Goal: Information Seeking & Learning: Learn about a topic

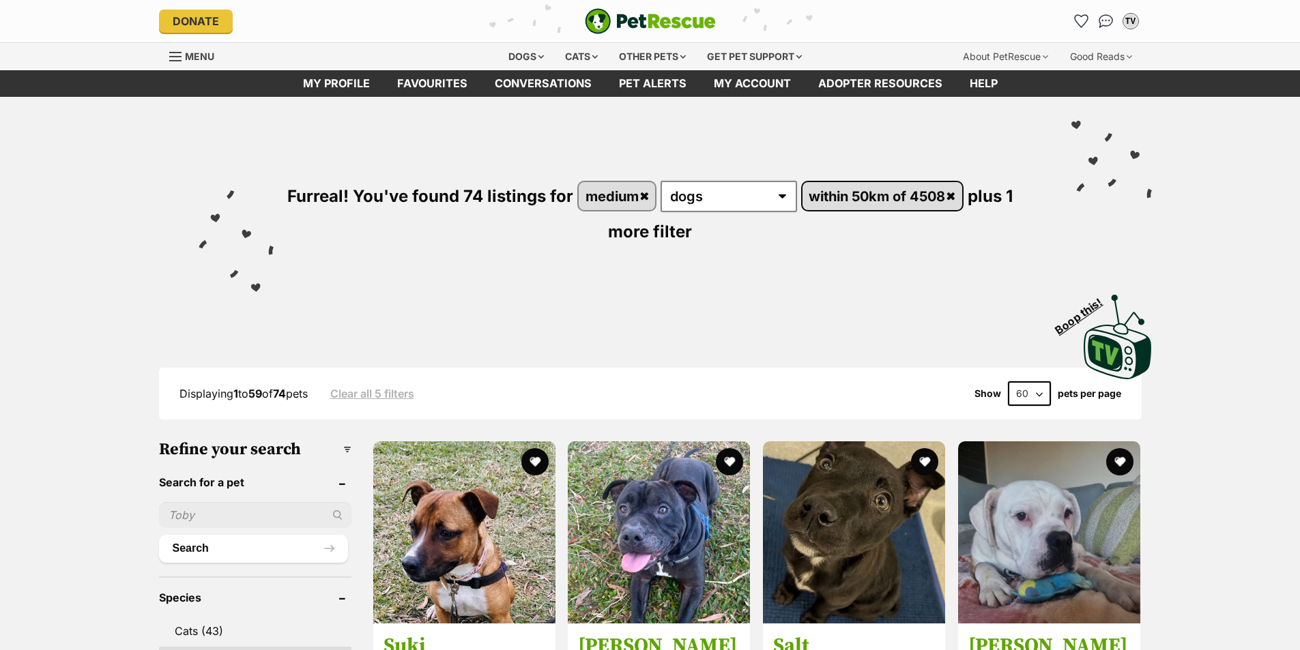
click at [864, 195] on link "within 50km of 4508" at bounding box center [882, 196] width 160 height 28
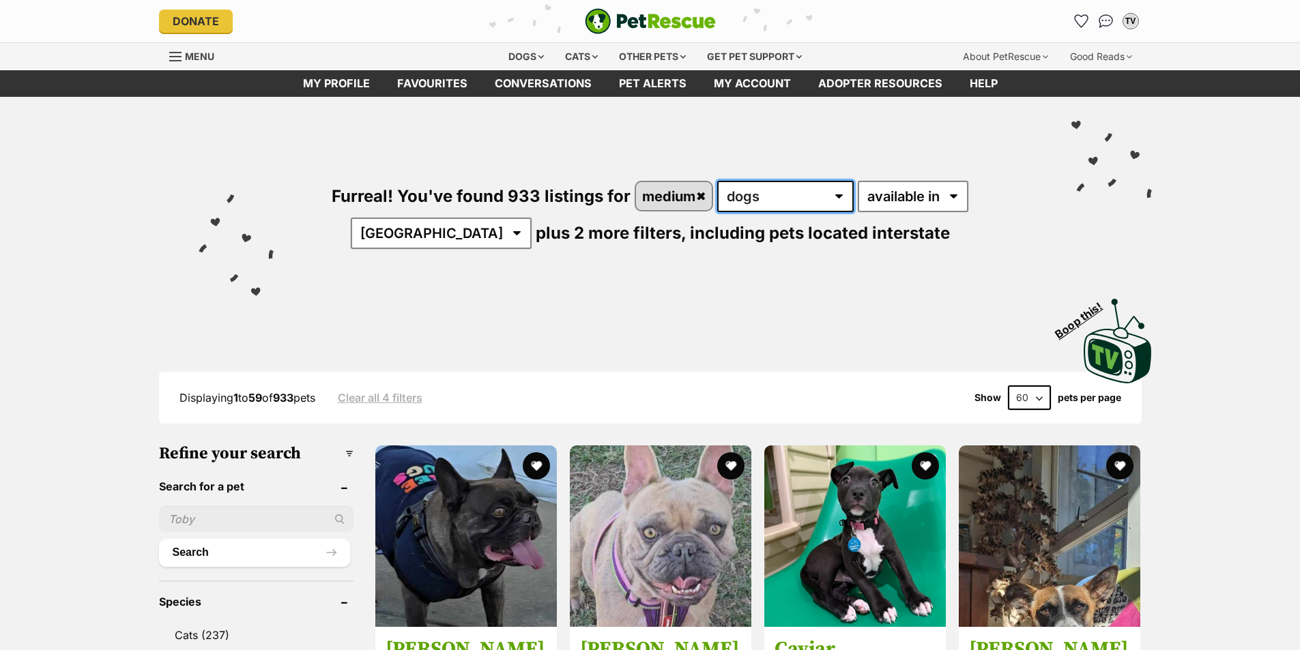
click at [796, 194] on select "any type of pet cats dogs other pets" at bounding box center [785, 196] width 136 height 31
click at [672, 195] on link "medium" at bounding box center [674, 196] width 76 height 28
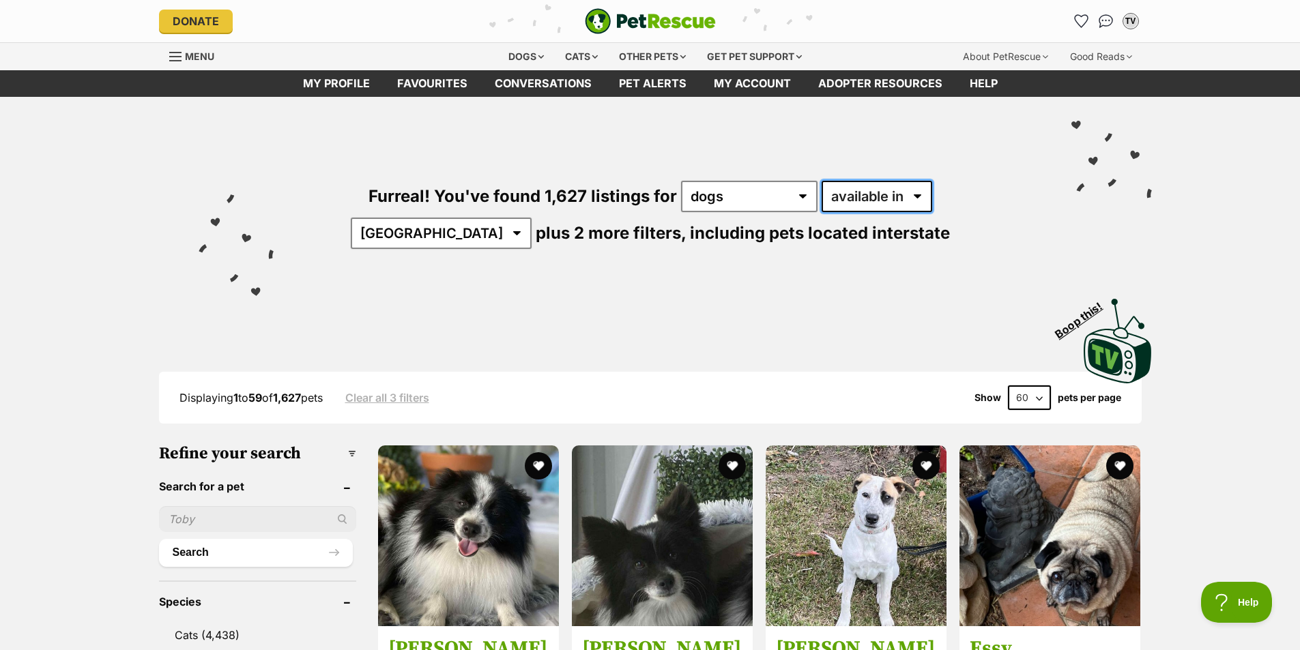
click at [843, 196] on select "available in located in" at bounding box center [876, 196] width 111 height 31
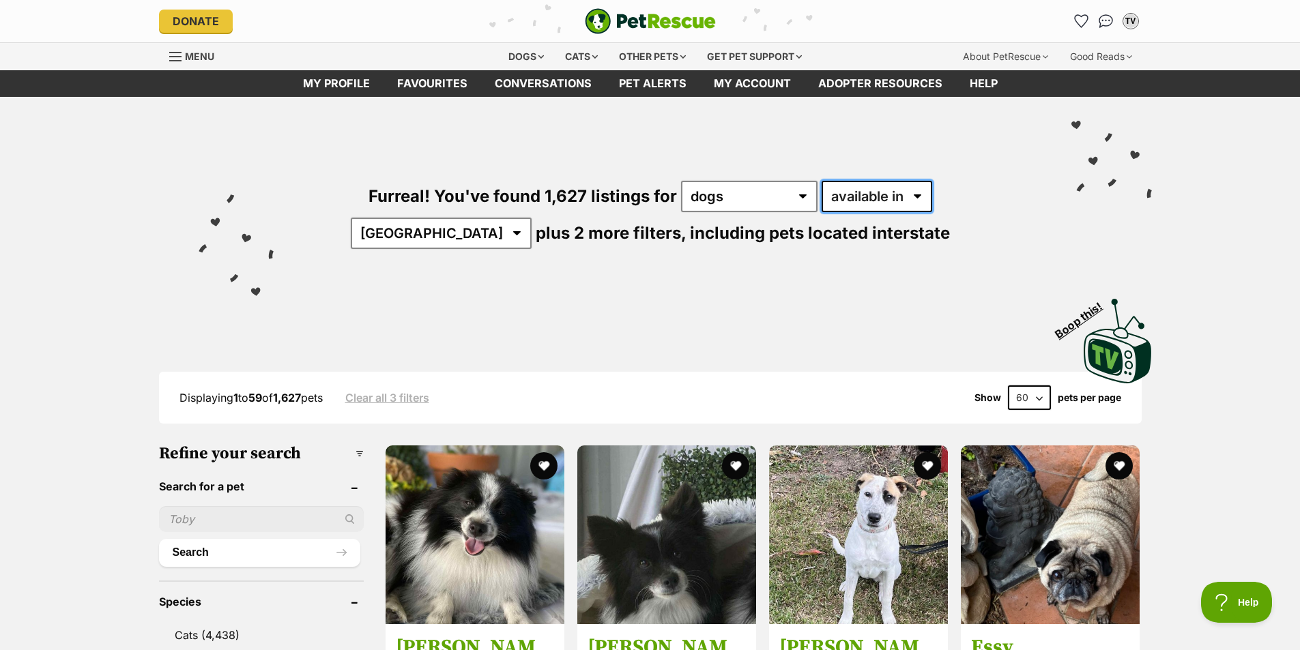
select select "disabled"
click at [821, 181] on select "available in located in" at bounding box center [876, 196] width 111 height 31
drag, startPoint x: 913, startPoint y: 199, endPoint x: 909, endPoint y: 211, distance: 12.9
click at [531, 218] on select "Australia ACT NSW NT QLD SA TAS VIC WA" at bounding box center [441, 233] width 181 height 31
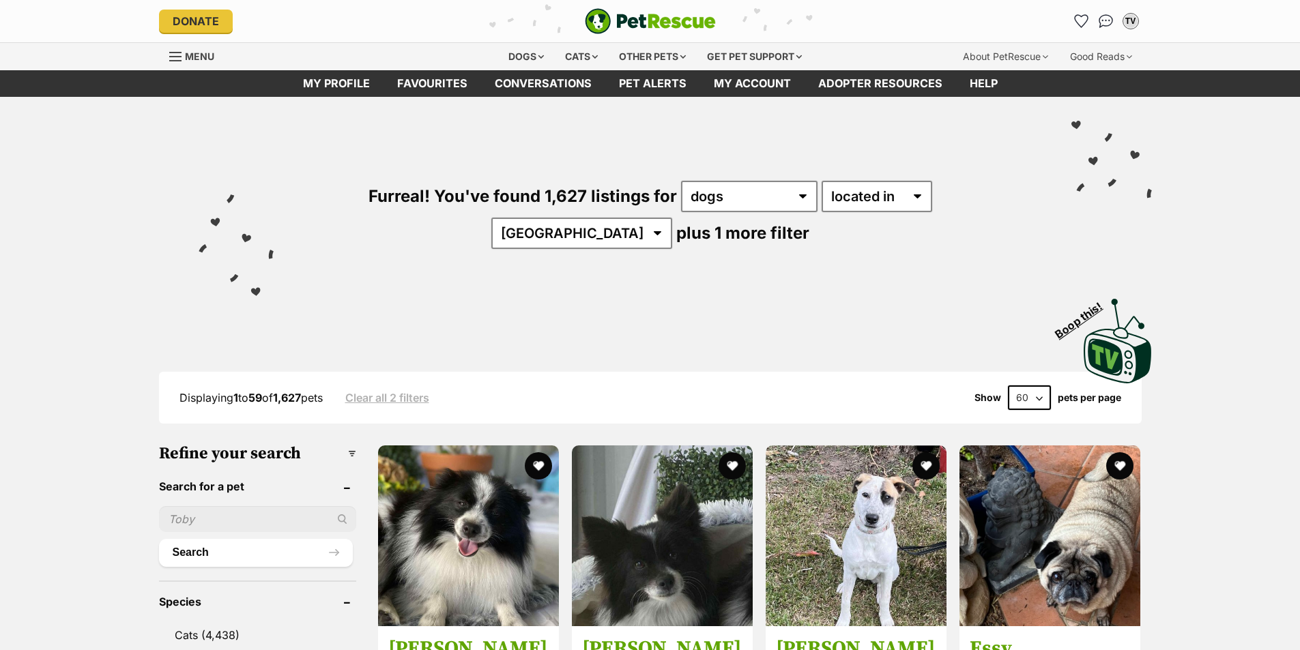
select select "QLD"
click at [672, 218] on select "Australia ACT NSW NT QLD SA TAS VIC WA" at bounding box center [581, 233] width 181 height 31
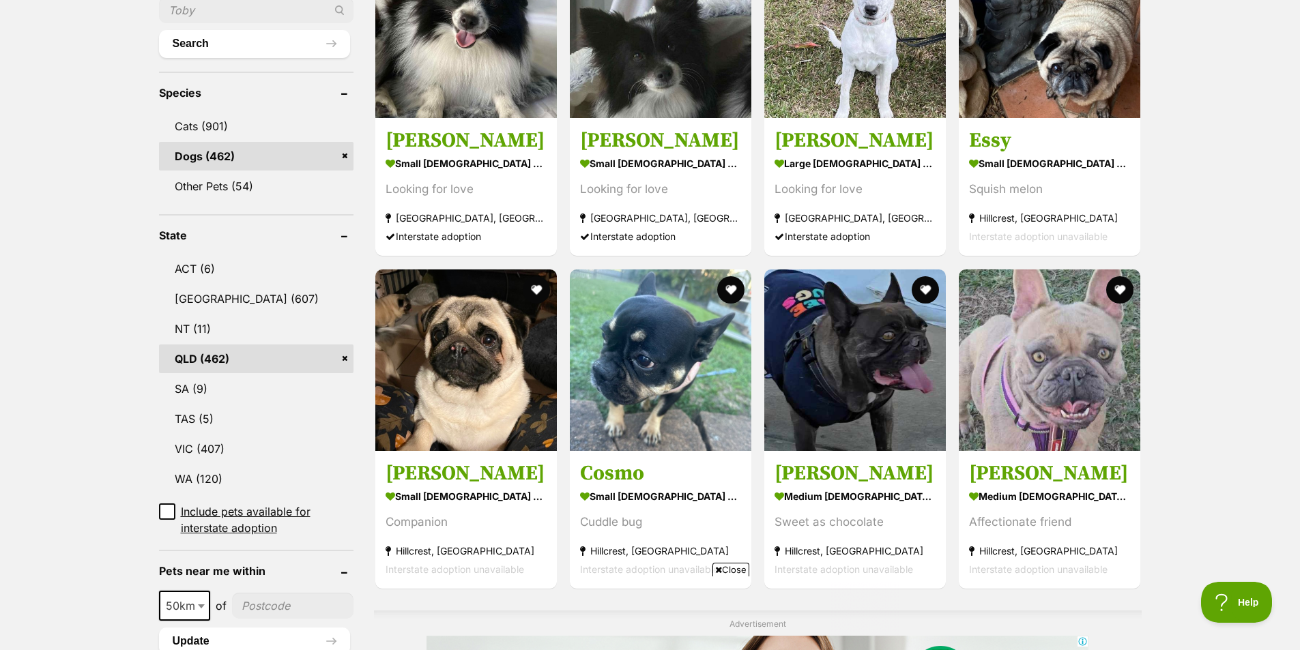
scroll to position [626, 0]
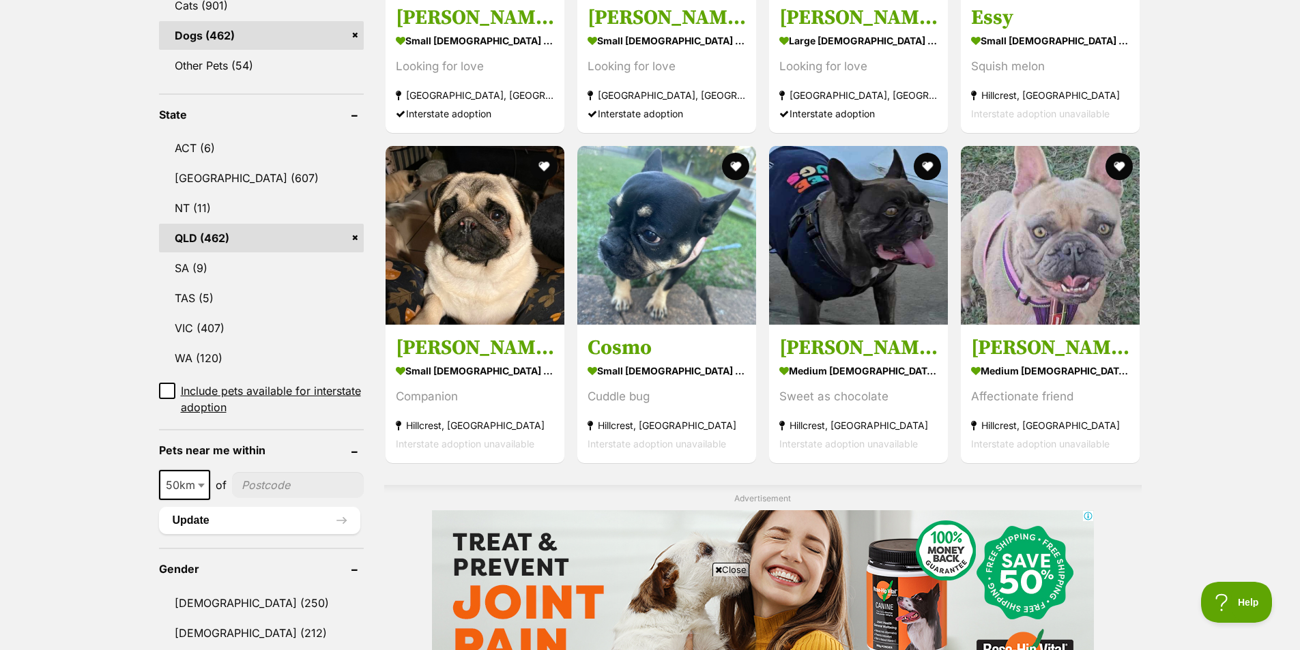
click at [198, 470] on span at bounding box center [203, 485] width 14 height 30
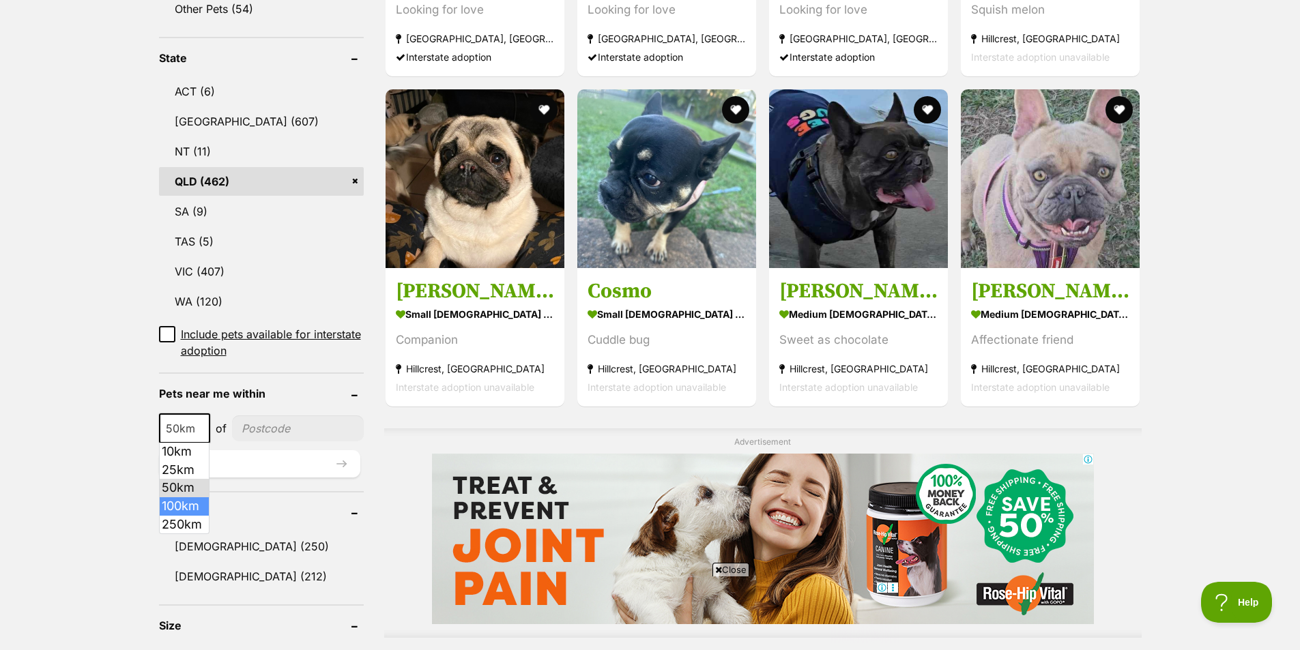
scroll to position [0, 0]
select select "250"
click at [276, 420] on input"] "postcode" at bounding box center [301, 428] width 125 height 26
type input"] "4508"
click at [259, 464] on button "Update" at bounding box center [259, 463] width 201 height 27
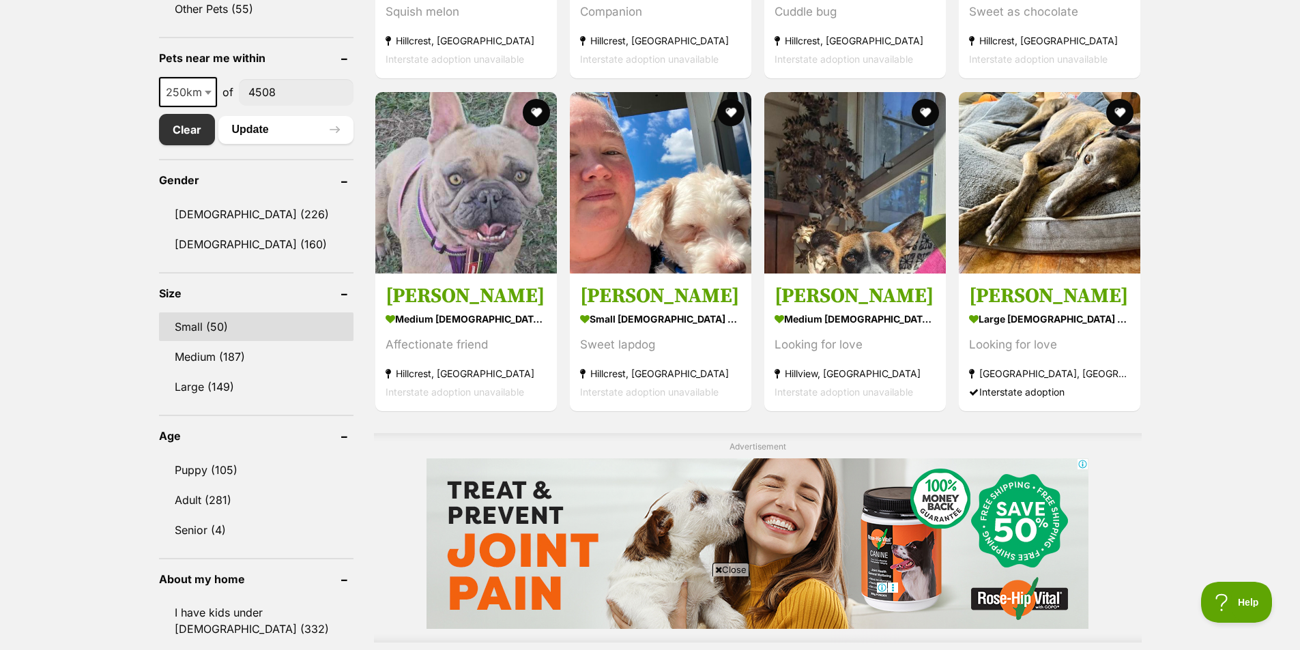
click at [217, 323] on link "Small (50)" at bounding box center [256, 326] width 194 height 29
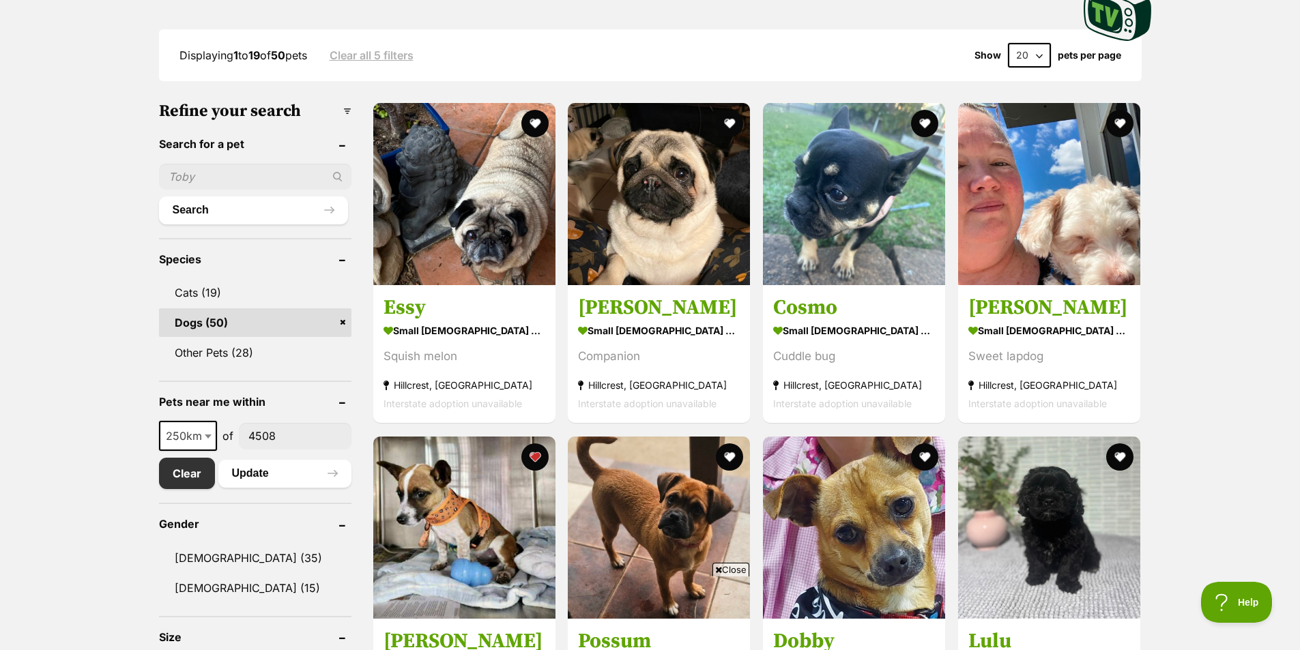
scroll to position [136, 0]
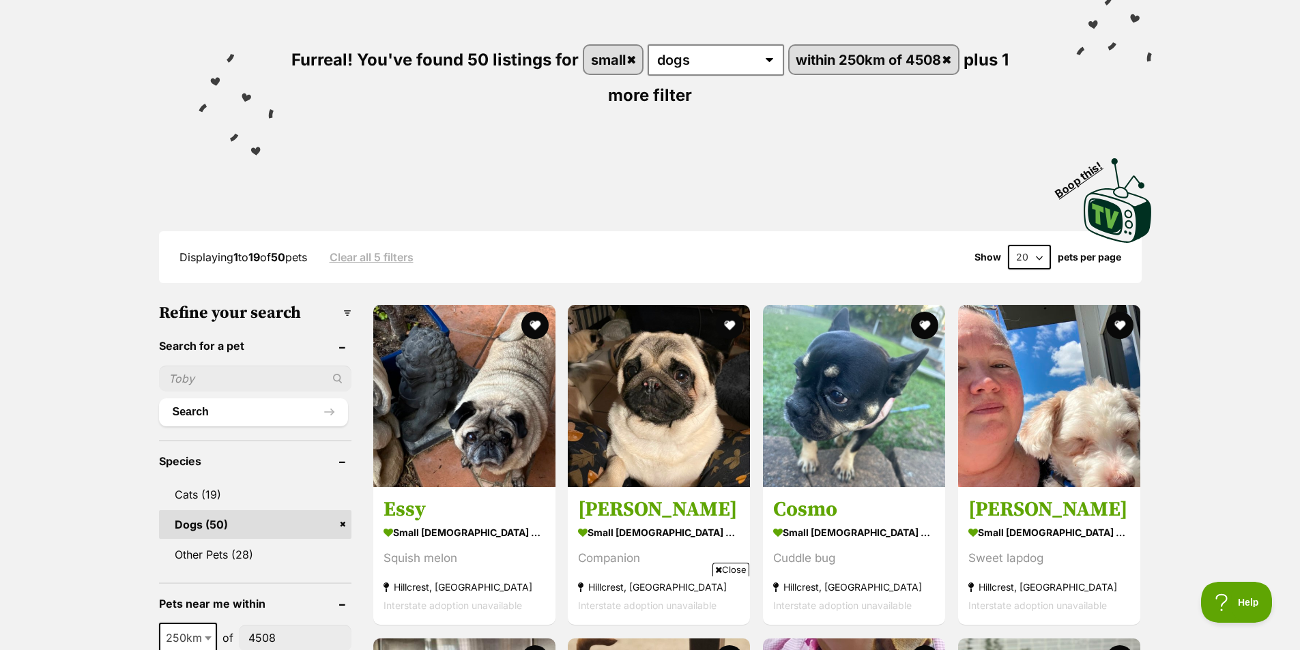
click at [1036, 257] on select "20 40 60" at bounding box center [1029, 257] width 43 height 25
select select "60"
click at [1008, 245] on select "20 40 60" at bounding box center [1029, 257] width 43 height 25
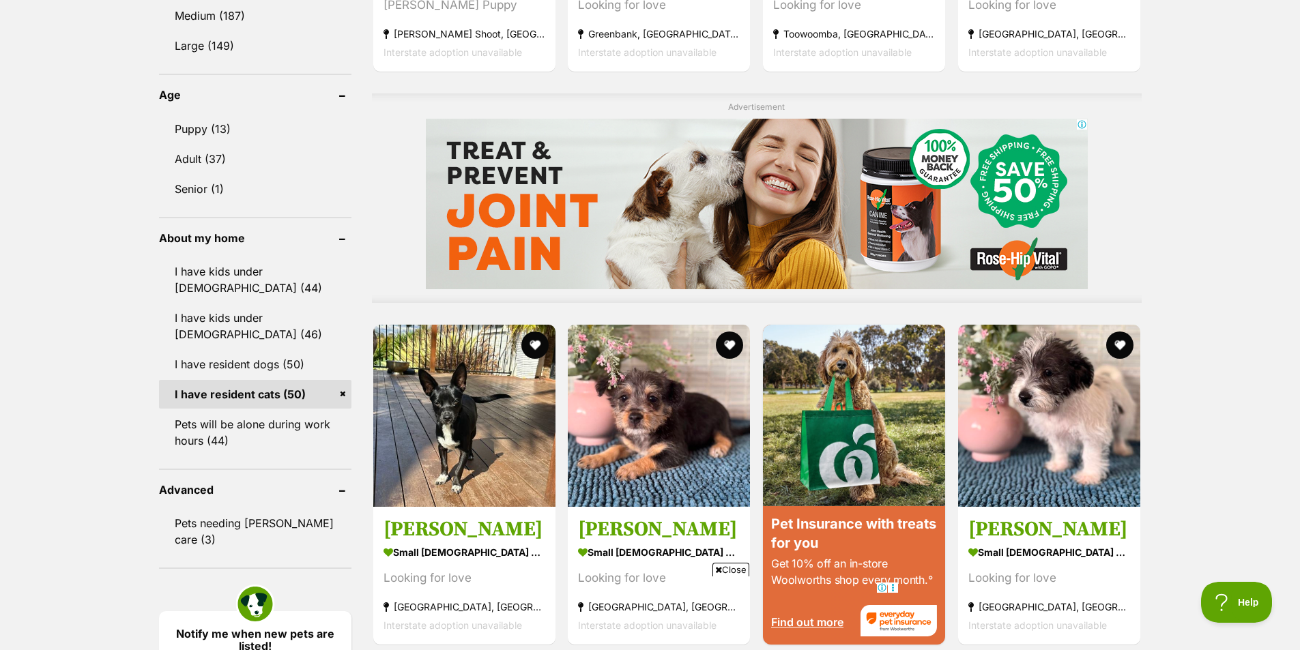
click at [242, 395] on link "I have resident cats (50)" at bounding box center [255, 394] width 192 height 29
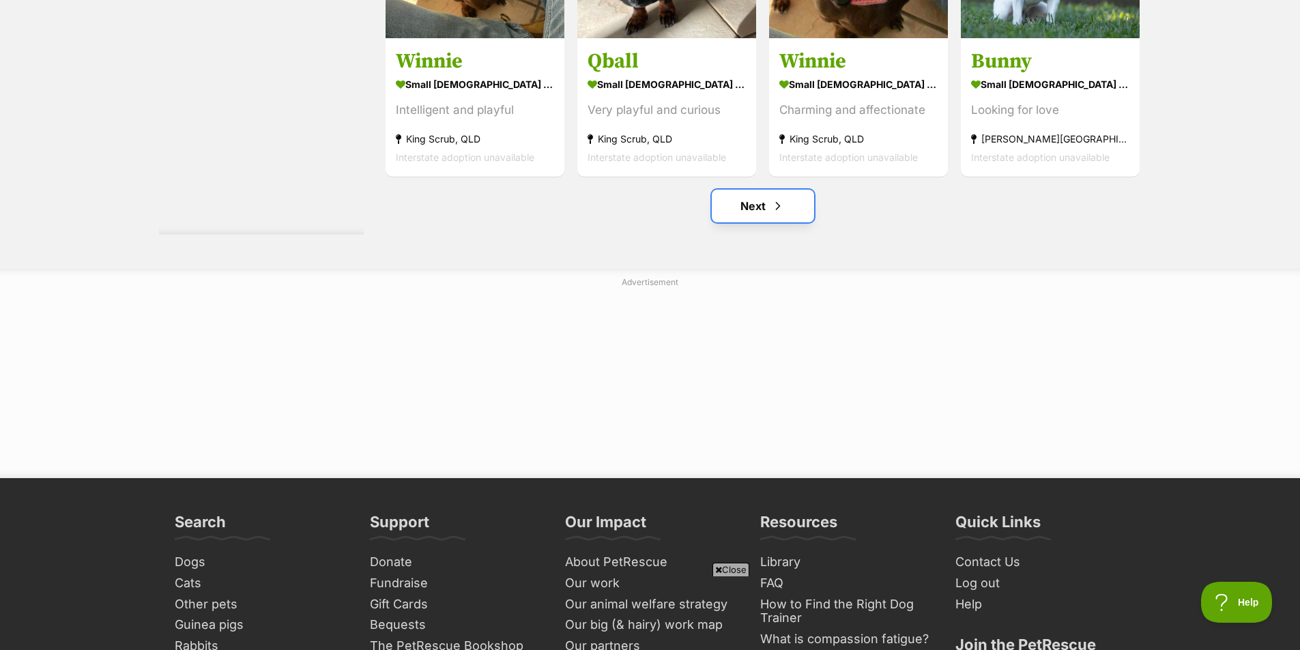
click at [759, 205] on link "Next" at bounding box center [763, 206] width 102 height 33
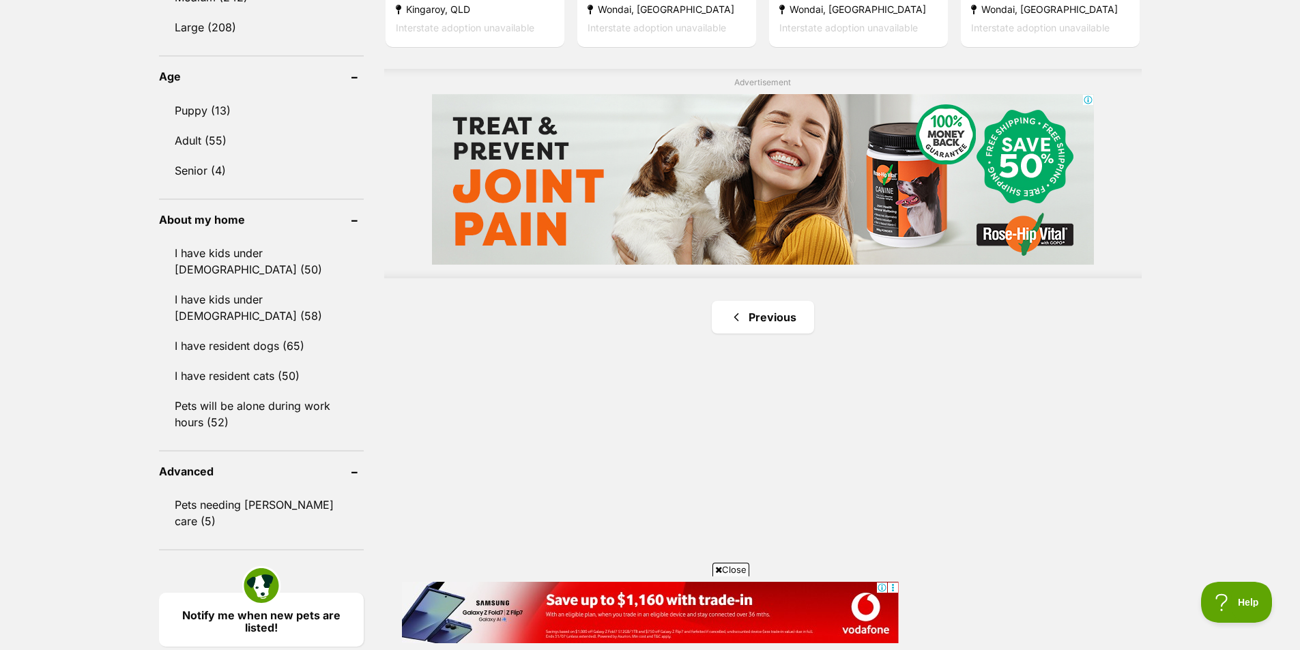
scroll to position [1296, 0]
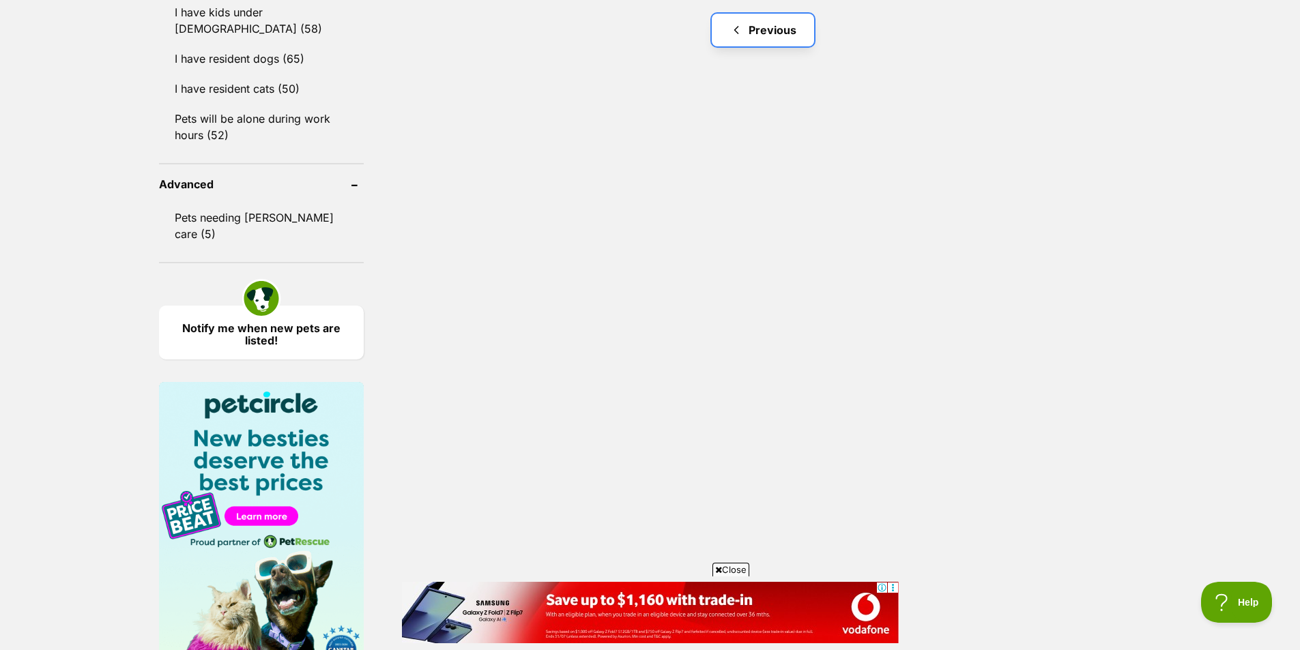
click at [757, 21] on link "Previous" at bounding box center [763, 30] width 102 height 33
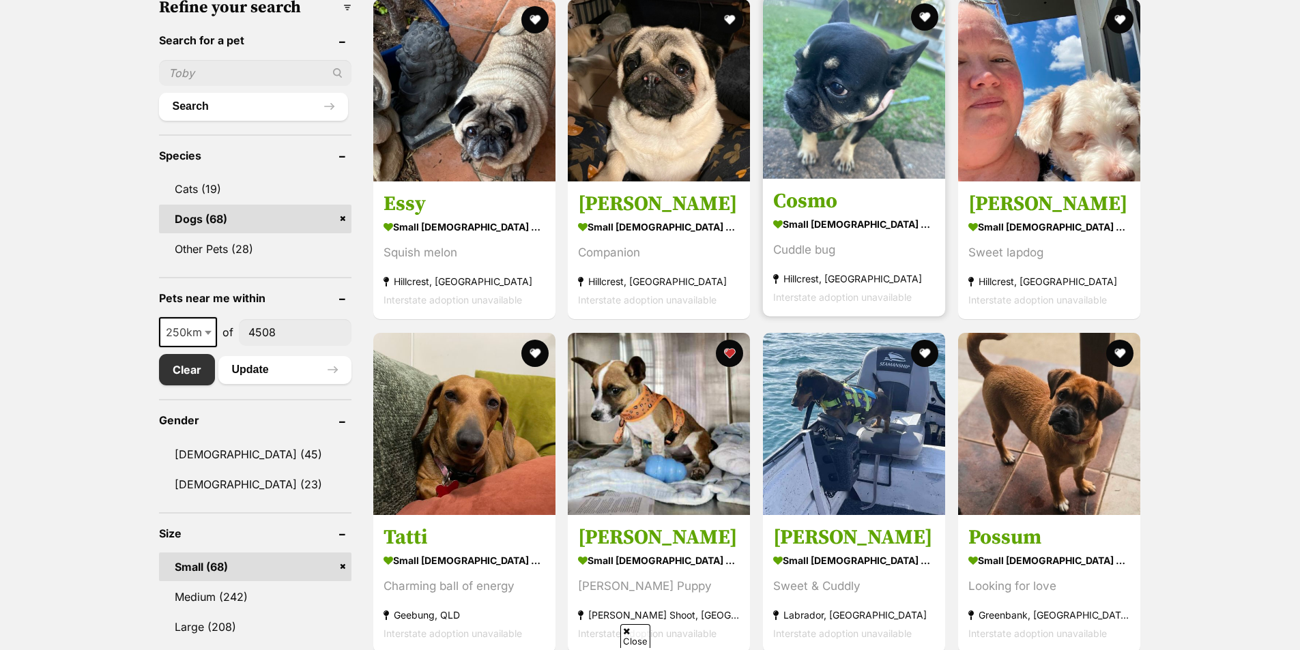
scroll to position [750, 0]
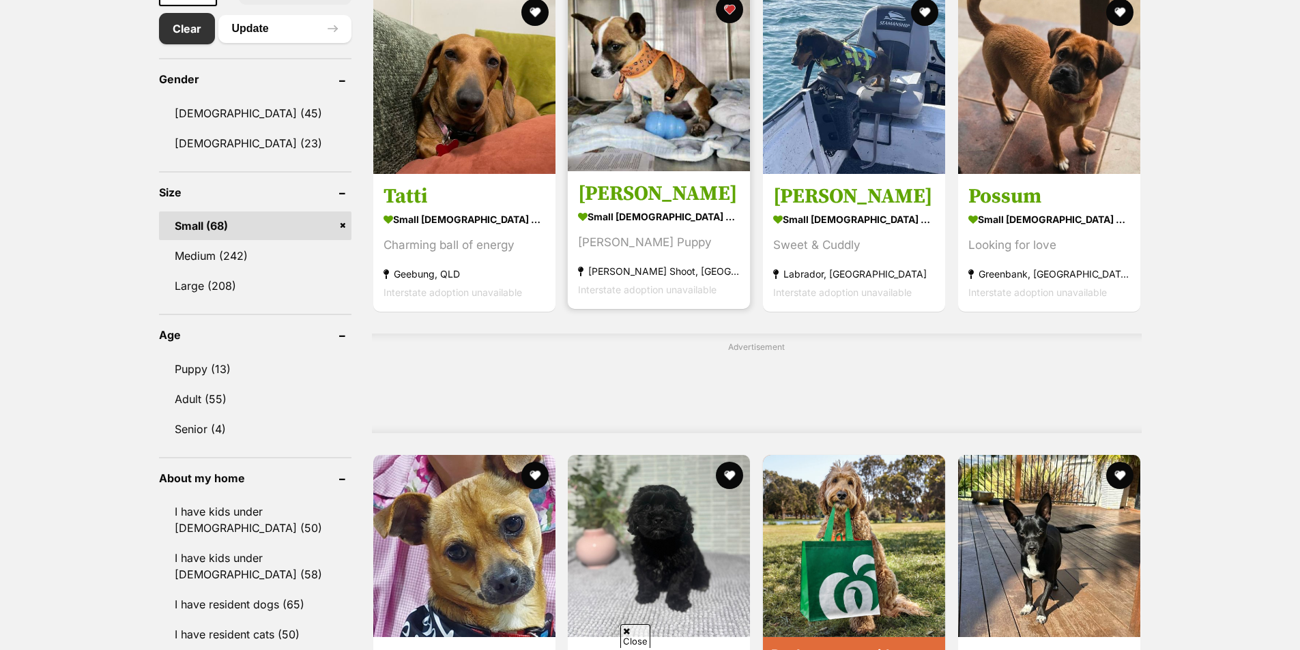
click at [652, 99] on img at bounding box center [659, 80] width 182 height 182
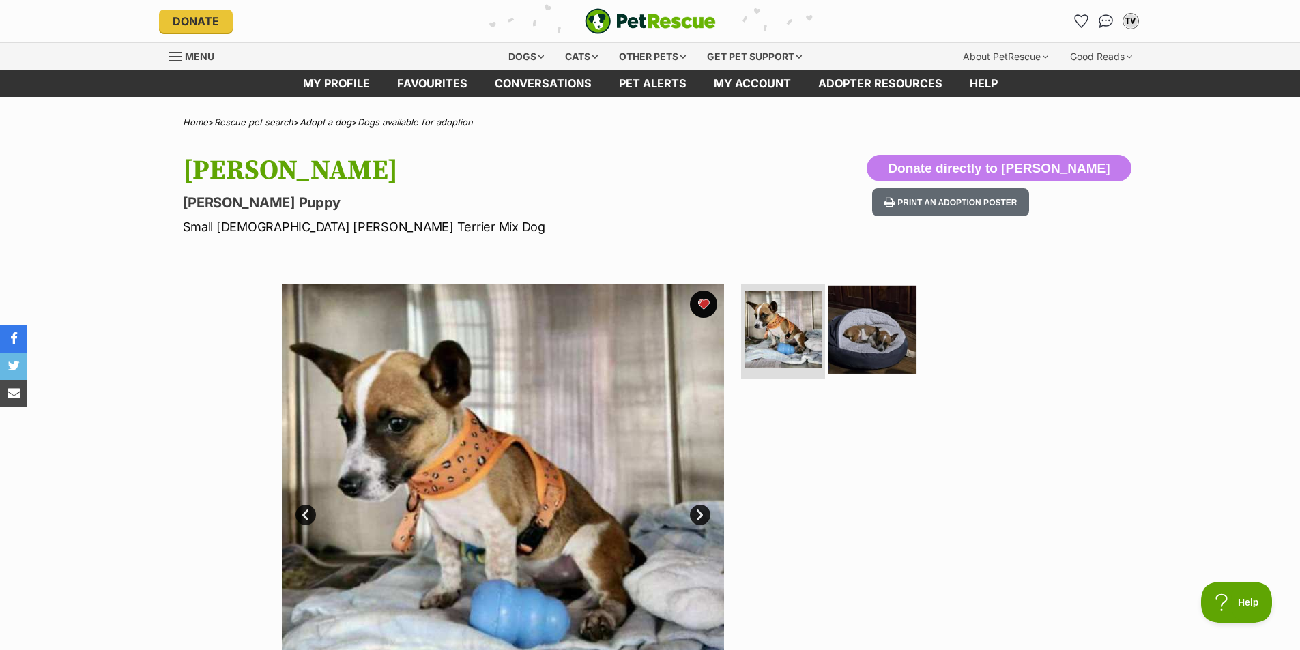
click at [875, 342] on img at bounding box center [872, 329] width 88 height 88
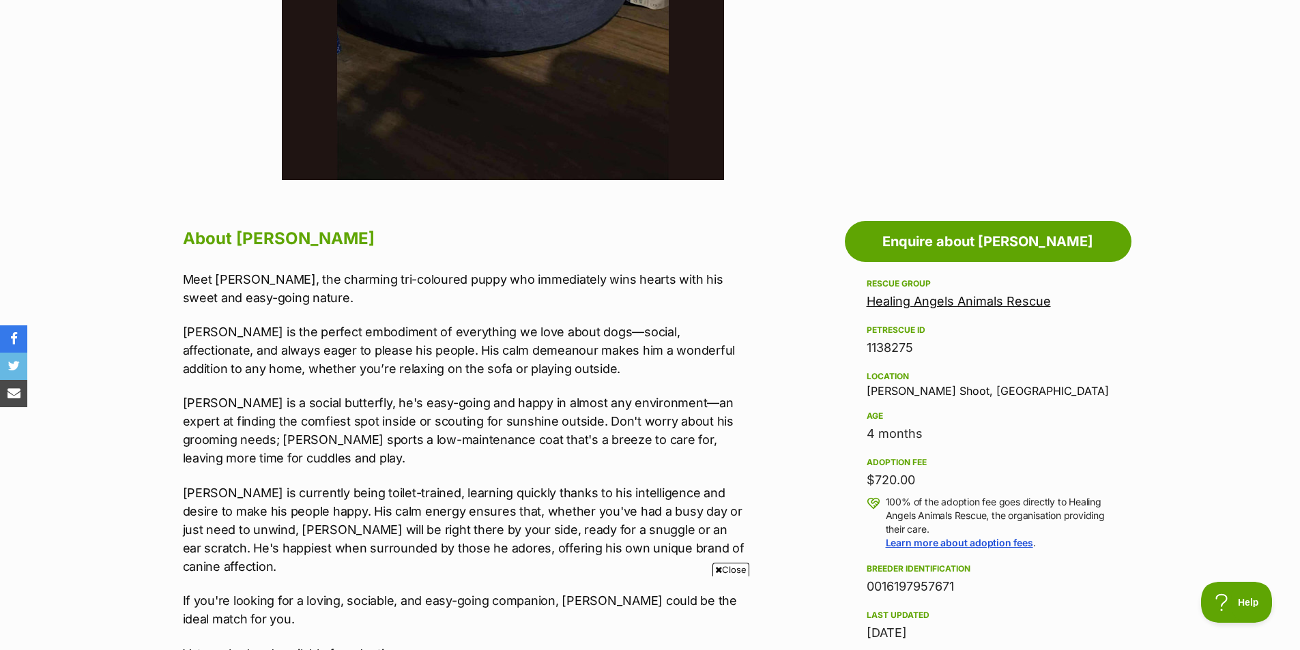
click at [981, 304] on link "Healing Angels Animals Rescue" at bounding box center [958, 301] width 184 height 14
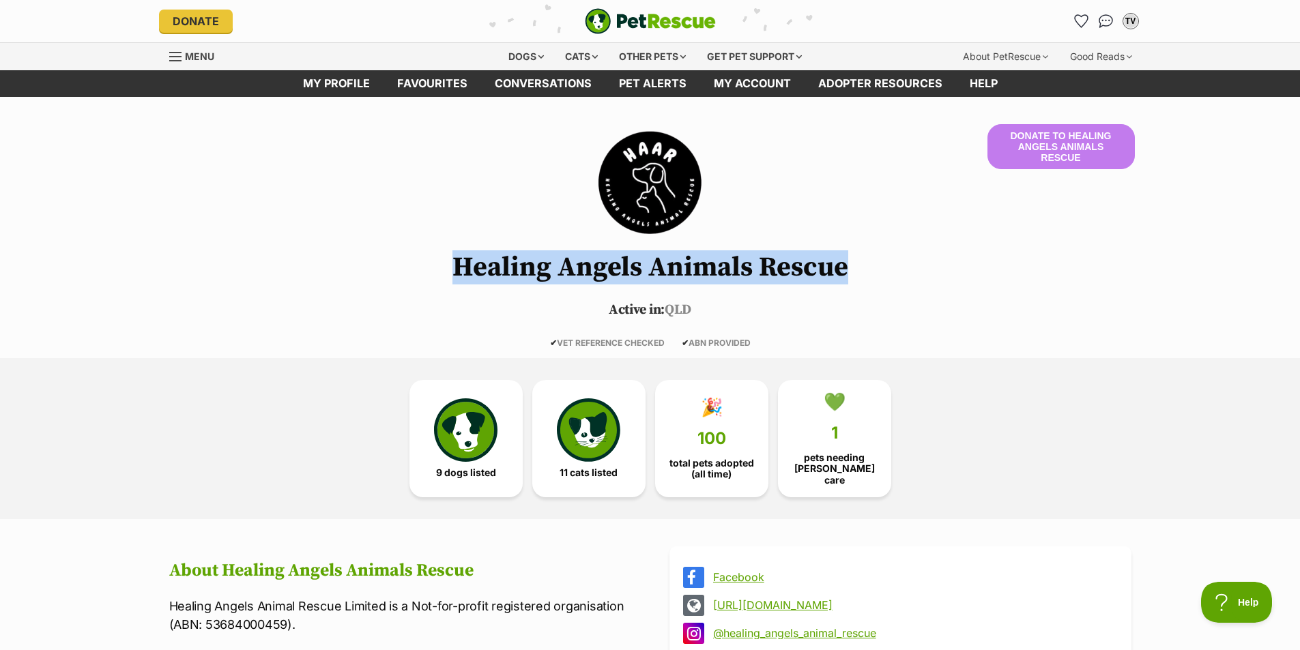
drag, startPoint x: 430, startPoint y: 263, endPoint x: 891, endPoint y: 261, distance: 461.2
click at [891, 261] on h1 "Healing Angels Animals Rescue" at bounding box center [650, 267] width 1003 height 30
copy h1 "Healing Angels Animals Rescue"
